Goal: Task Accomplishment & Management: Use online tool/utility

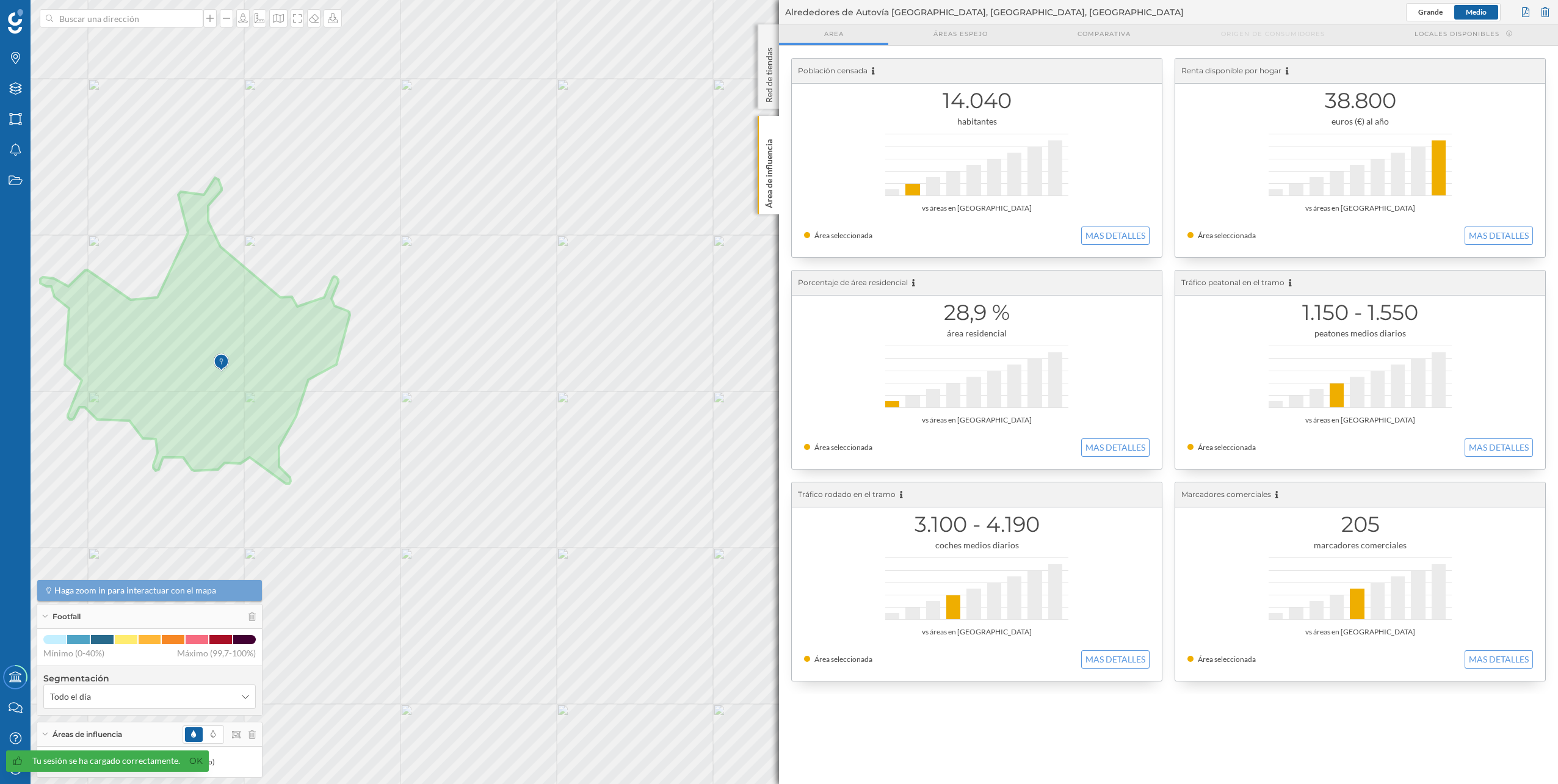
click at [253, 739] on div at bounding box center [219, 734] width 73 height 18
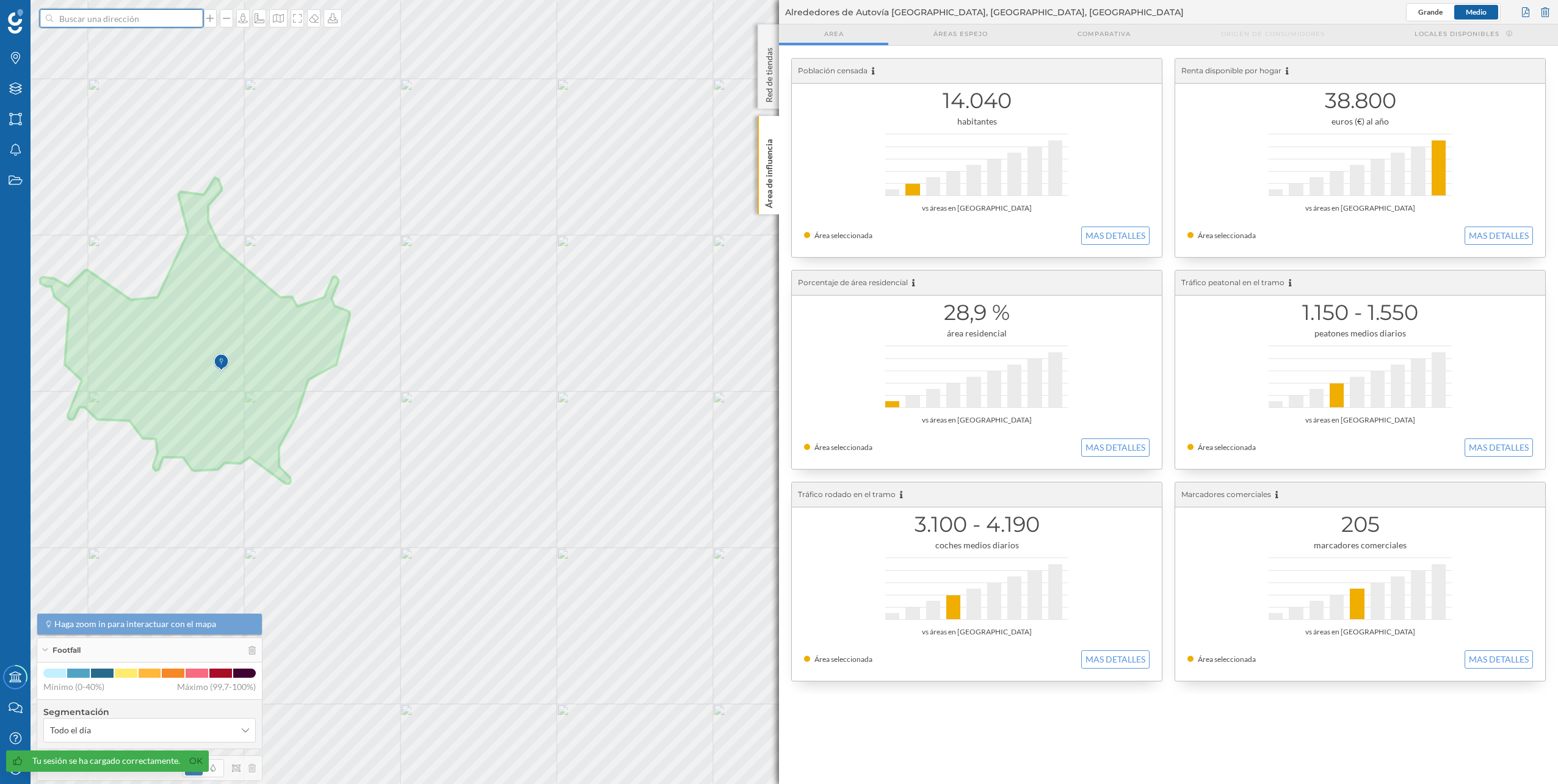
click at [125, 18] on input at bounding box center [121, 18] width 137 height 18
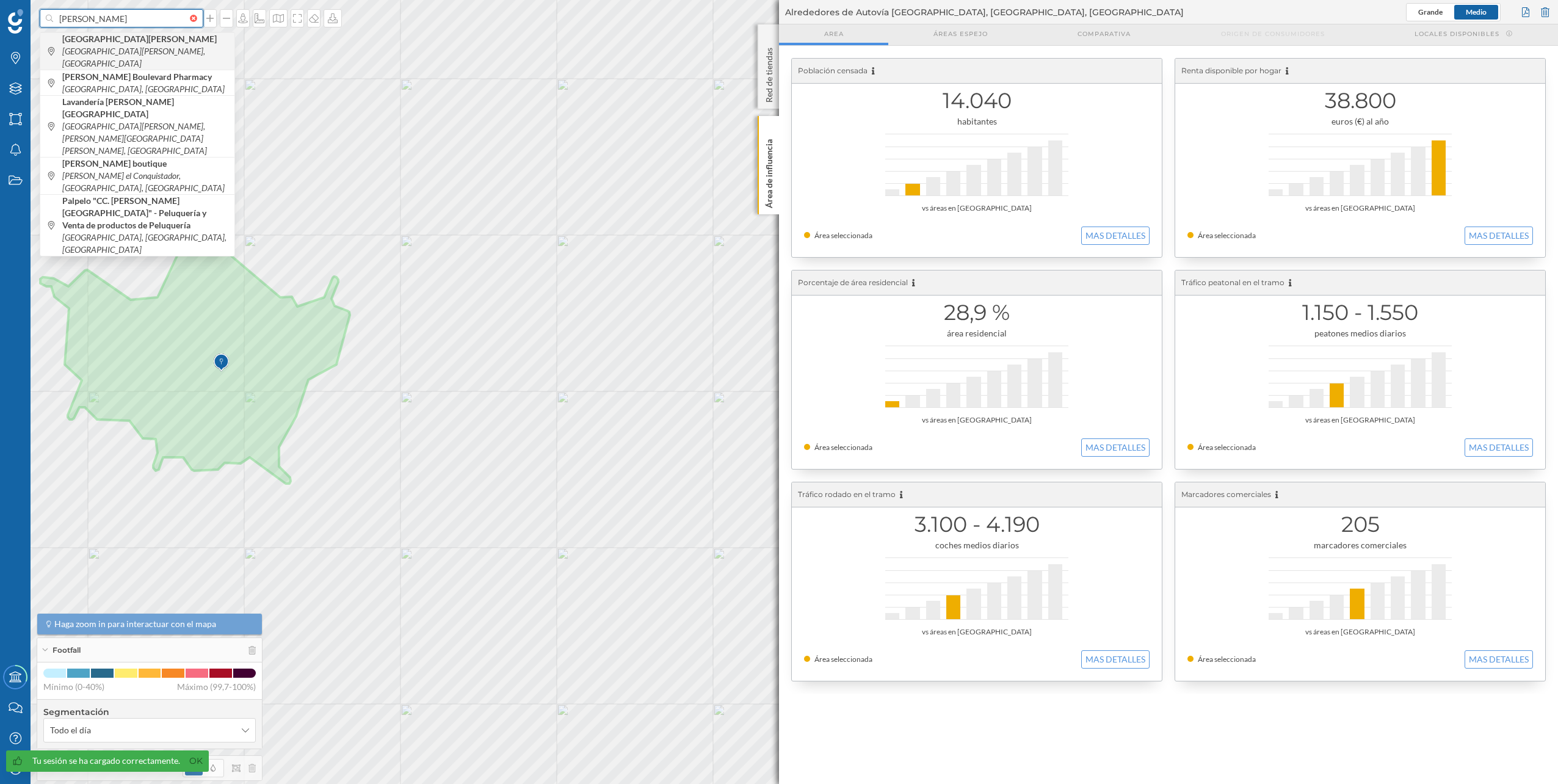
type input "[PERSON_NAME]"
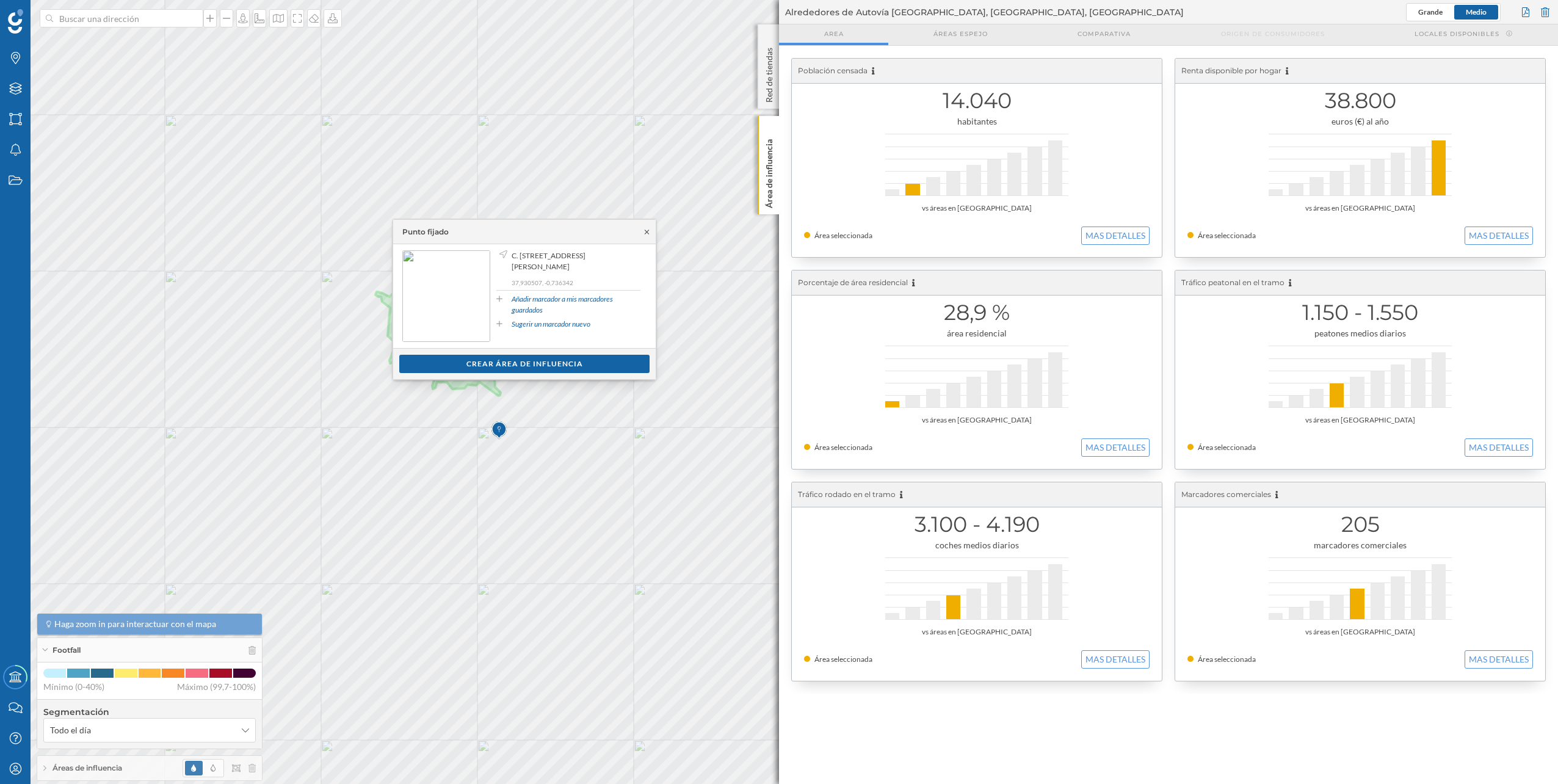
click at [644, 231] on icon at bounding box center [647, 232] width 9 height 7
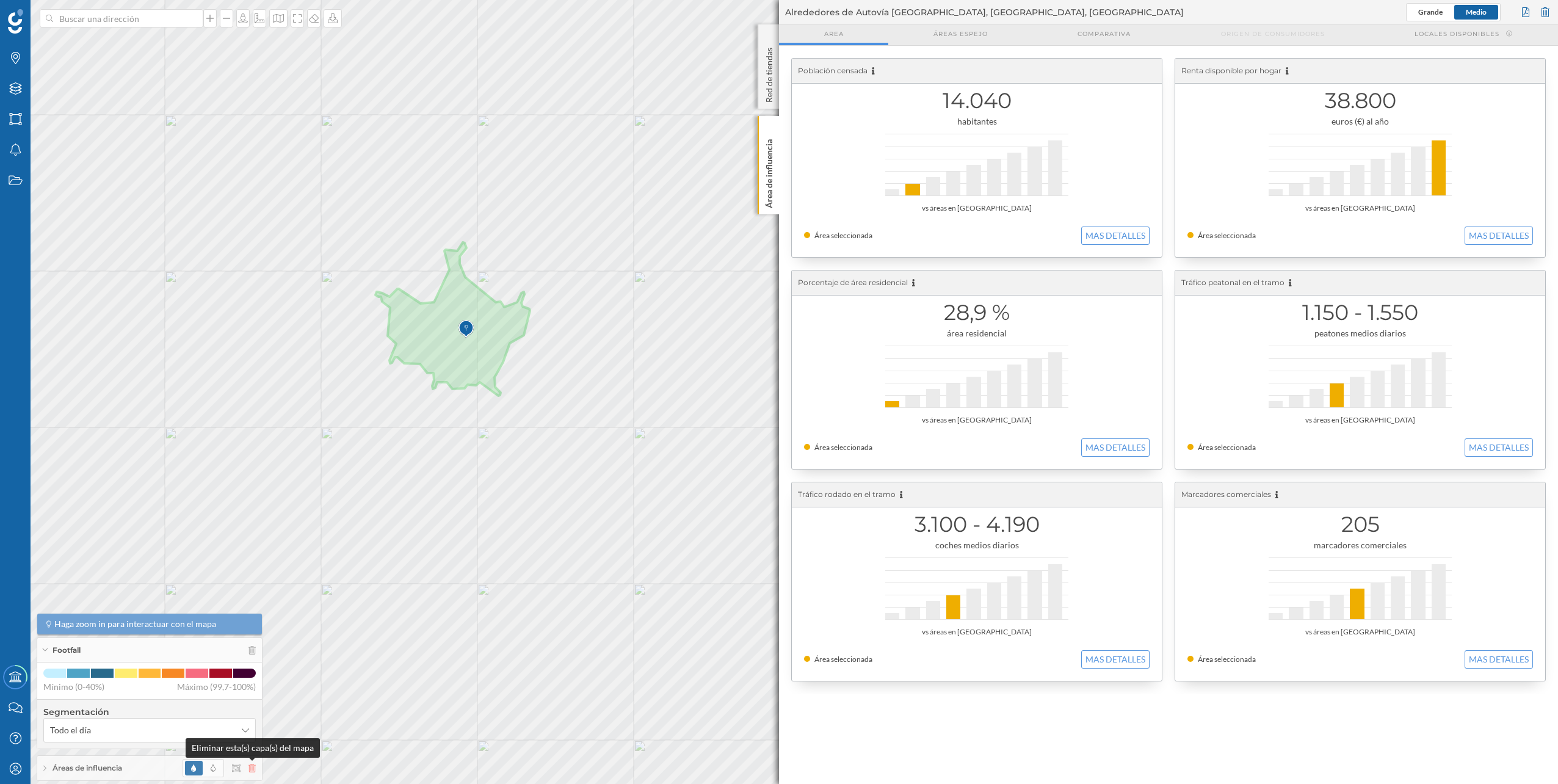
click at [254, 766] on icon at bounding box center [252, 768] width 7 height 8
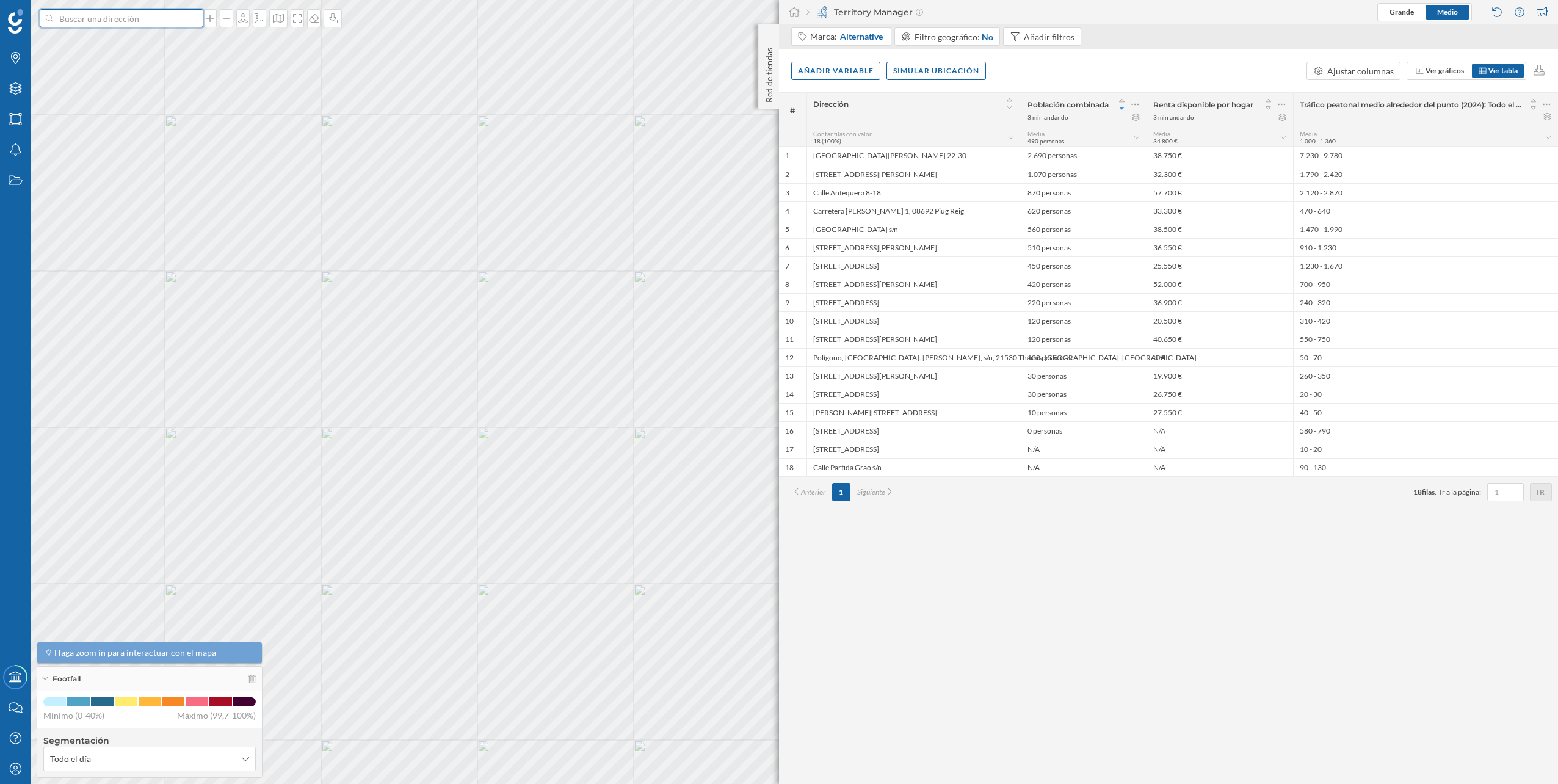
click at [161, 24] on input at bounding box center [121, 18] width 137 height 18
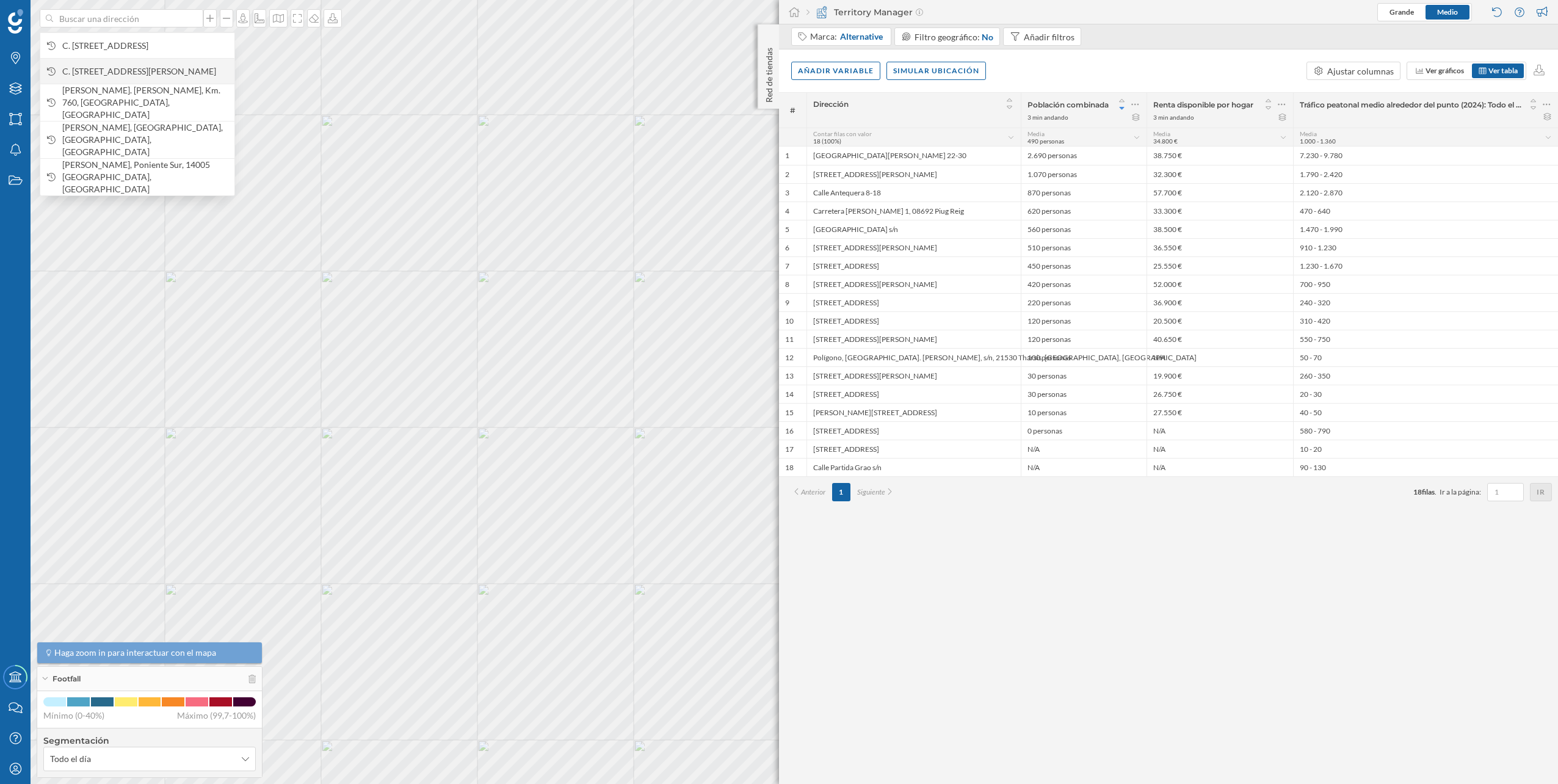
click at [186, 64] on div "C. [STREET_ADDRESS][PERSON_NAME]" at bounding box center [137, 71] width 194 height 25
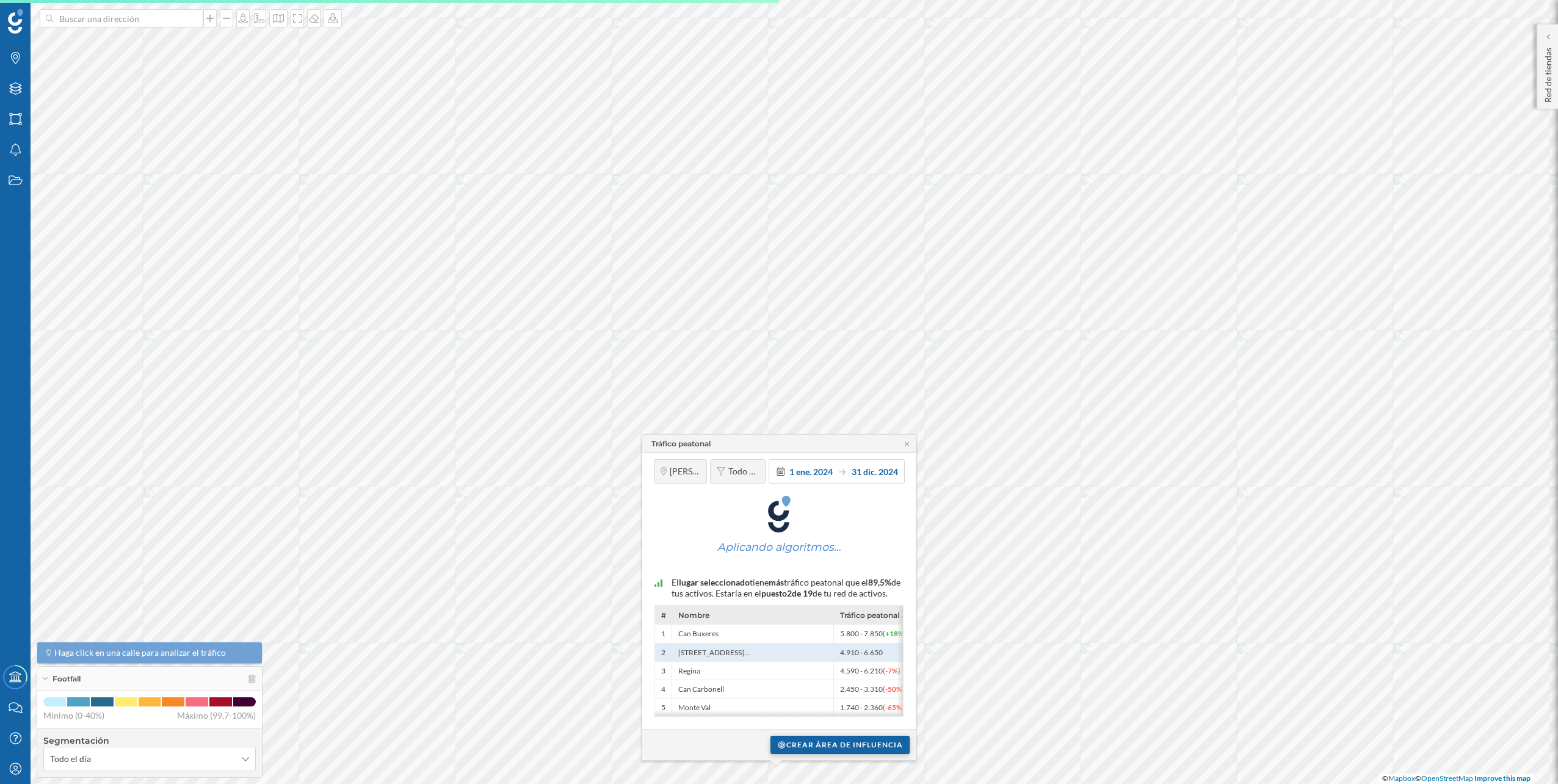
click at [815, 750] on div "Crear área de influencia" at bounding box center [840, 745] width 139 height 18
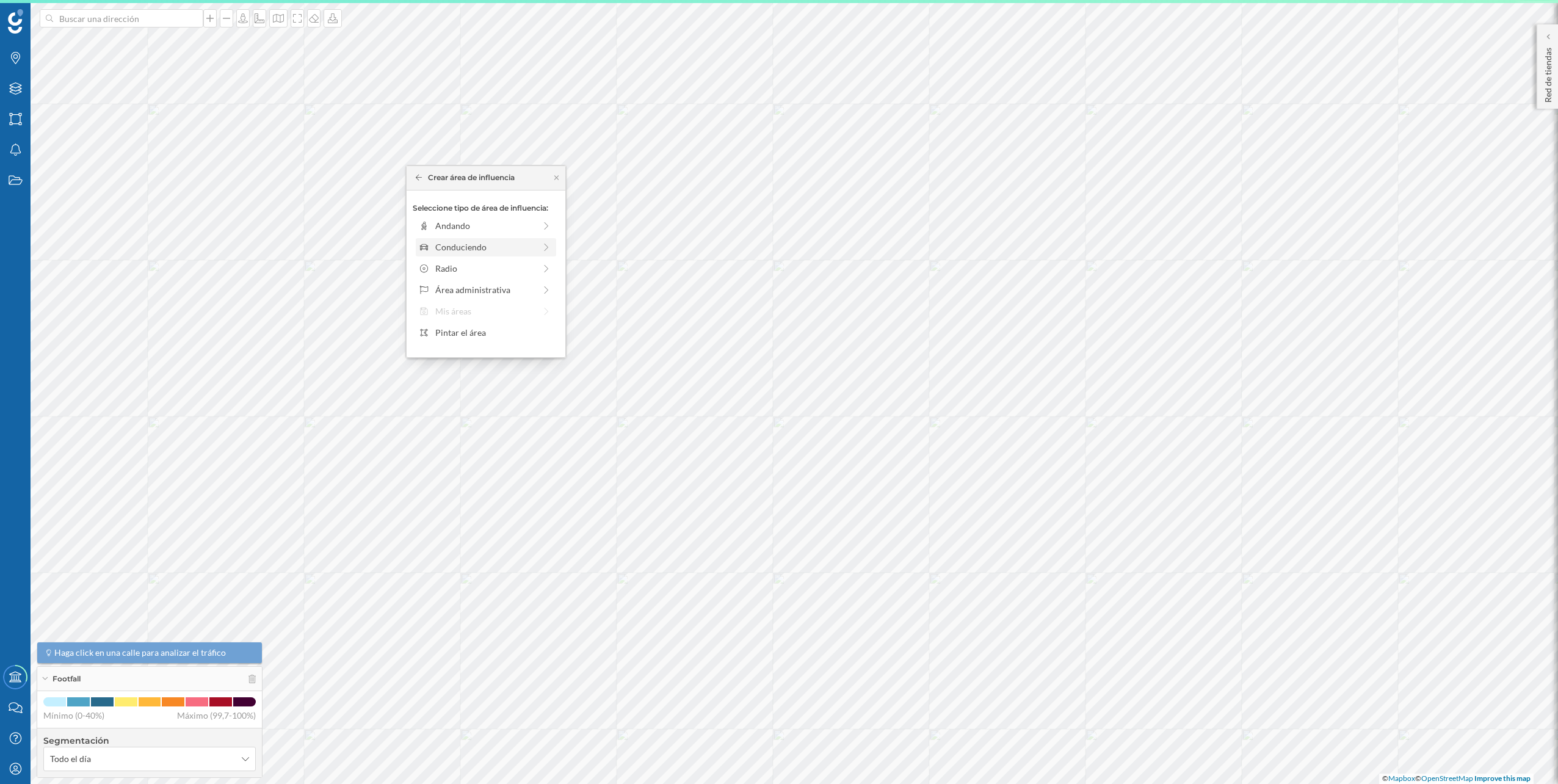
click at [513, 254] on div "Conduciendo" at bounding box center [486, 247] width 140 height 18
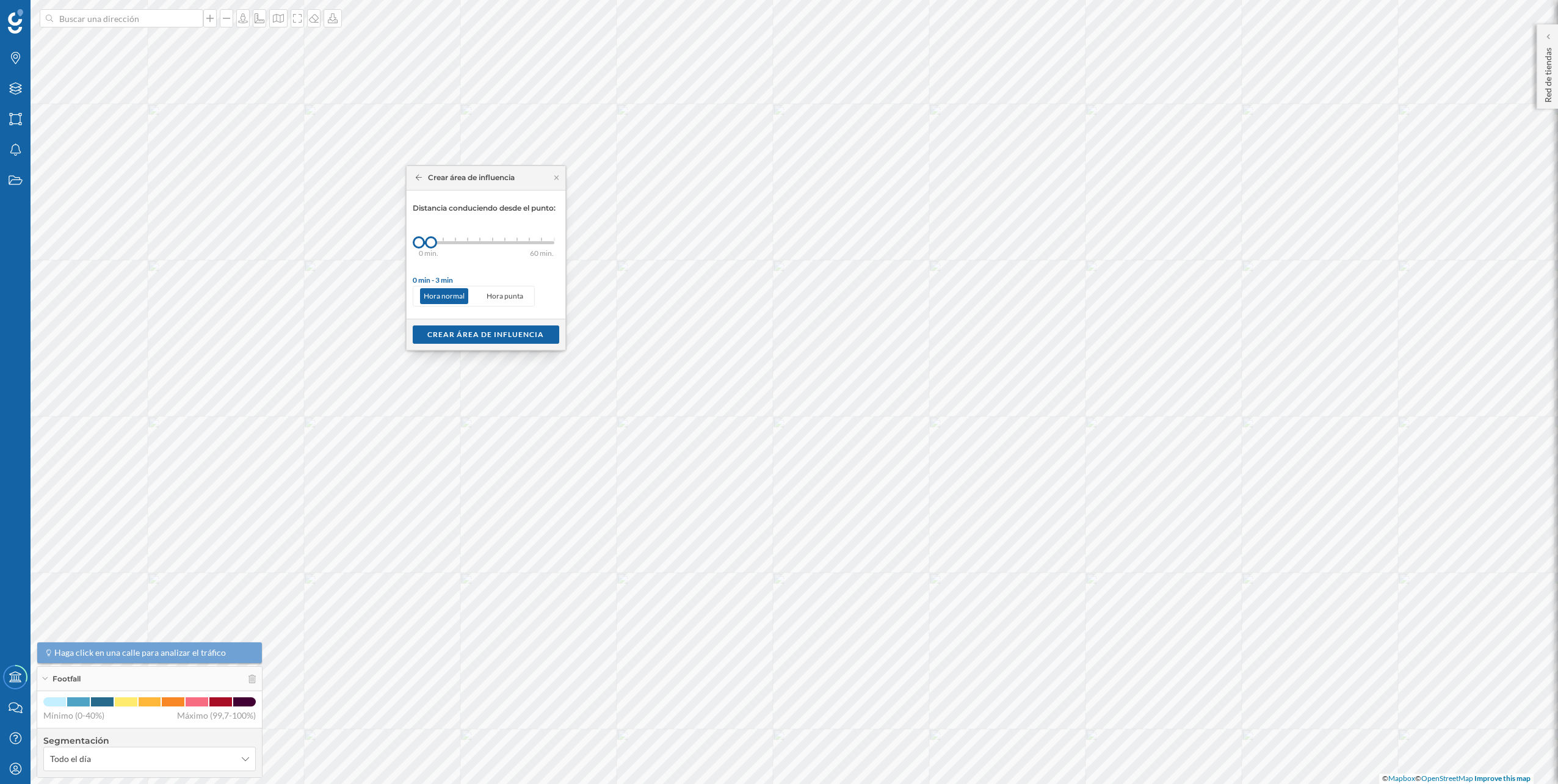
click at [441, 239] on div "0 min. 3 min. 5 min. 7 min. 10 min. 12 min. 15 min. 20 min. 30 min. 45 min. 50 …" at bounding box center [486, 243] width 135 height 16
click at [480, 328] on div "Crear área de influencia" at bounding box center [486, 334] width 147 height 18
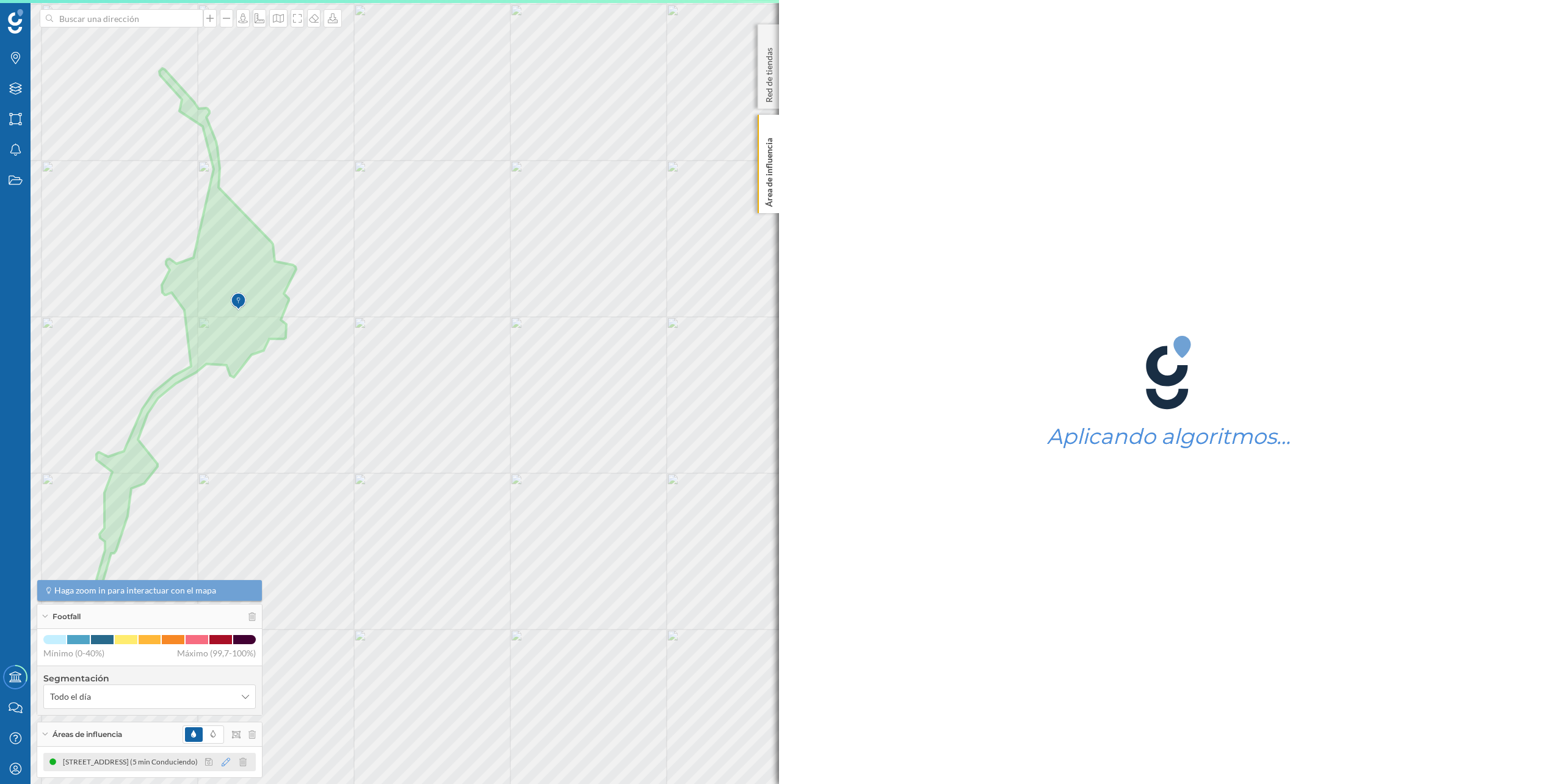
click at [227, 761] on icon at bounding box center [226, 762] width 9 height 8
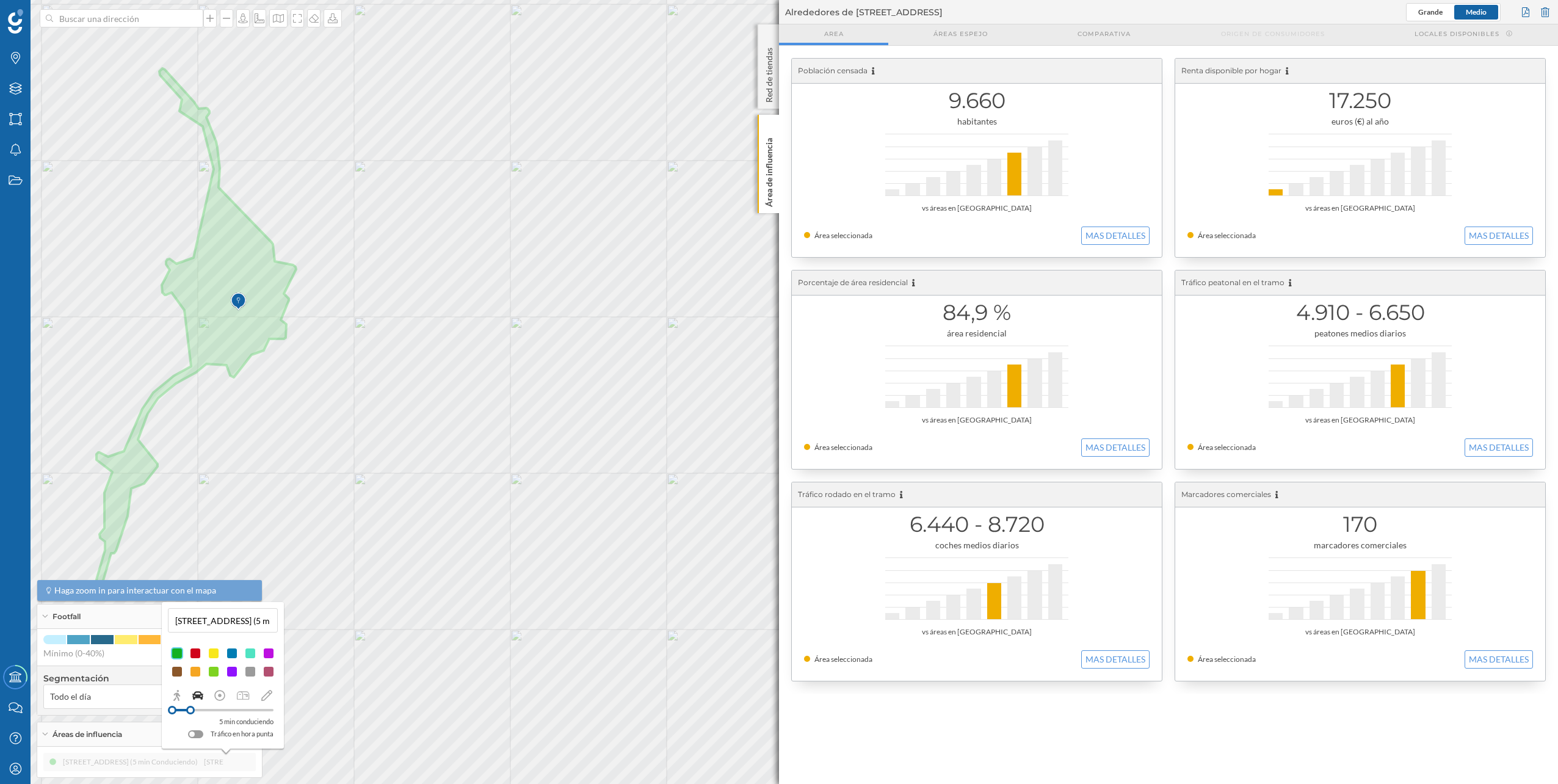
click at [197, 710] on div at bounding box center [222, 710] width 101 height 2
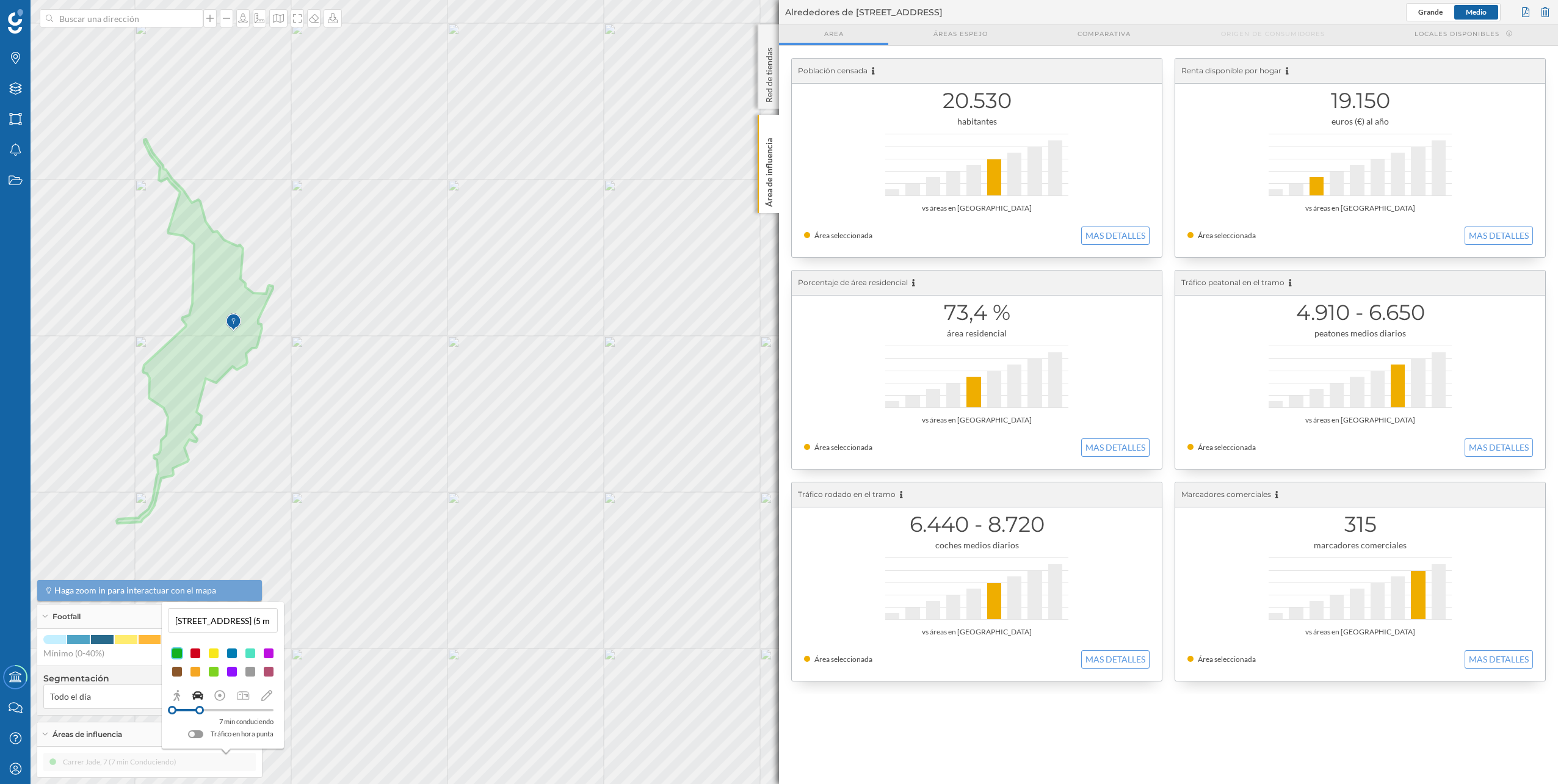
click at [206, 712] on div at bounding box center [222, 710] width 101 height 11
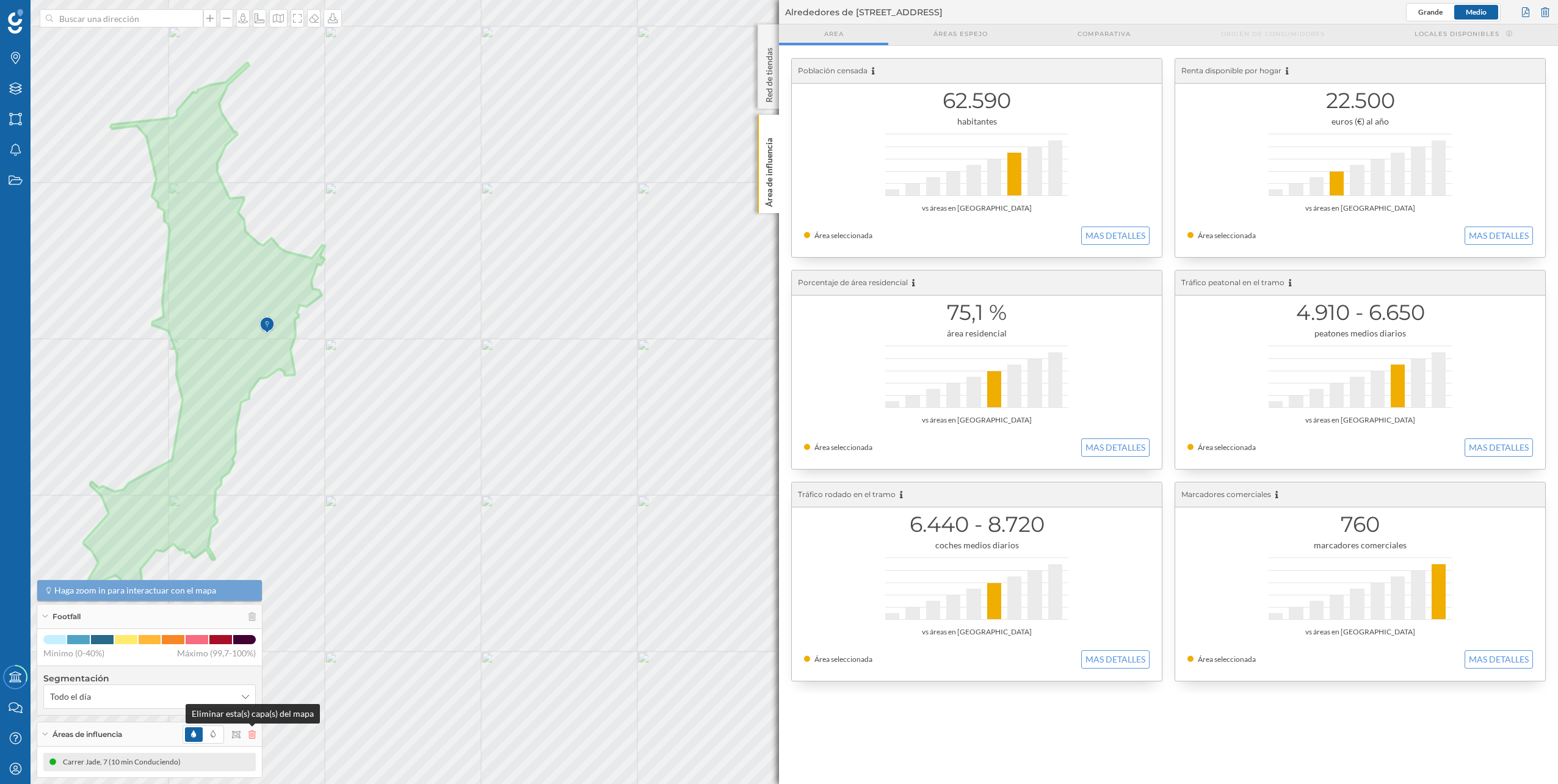
click at [249, 731] on icon at bounding box center [252, 734] width 7 height 8
